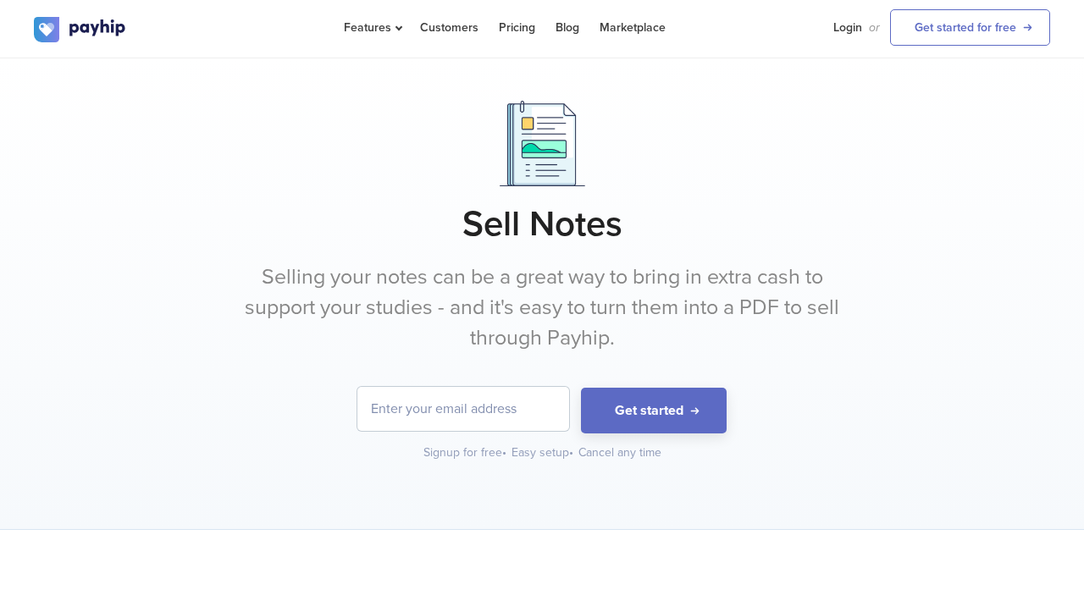
click at [518, 414] on input "email" at bounding box center [463, 409] width 212 height 44
click at [533, 18] on link "Pricing" at bounding box center [517, 27] width 36 height 55
click at [693, 410] on button "Get started" at bounding box center [654, 411] width 146 height 47
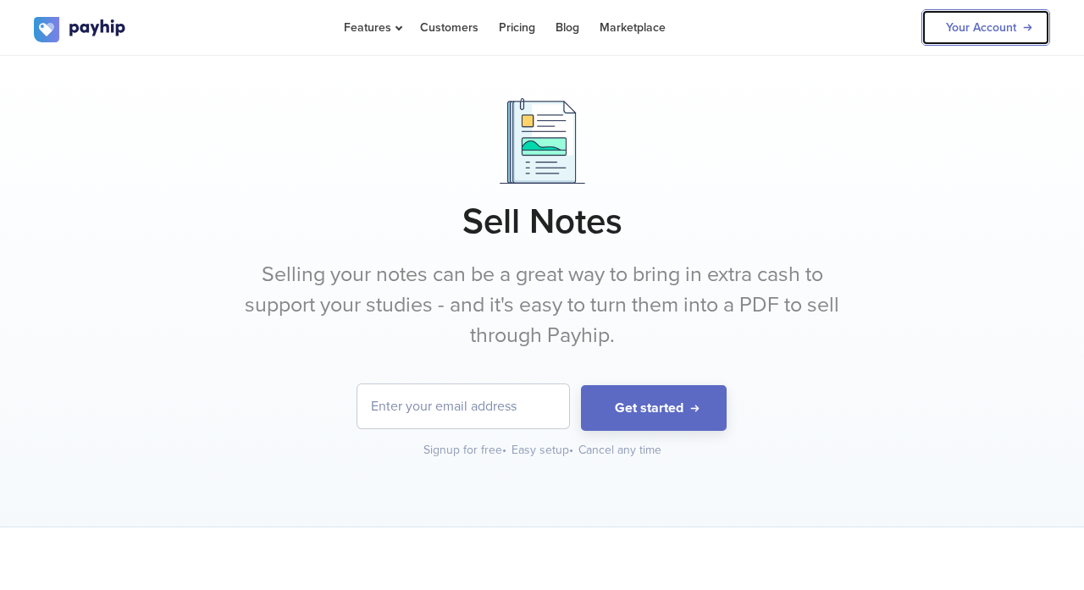
click at [994, 32] on link "Your Account" at bounding box center [985, 27] width 129 height 36
